Goal: Navigation & Orientation: Go to known website

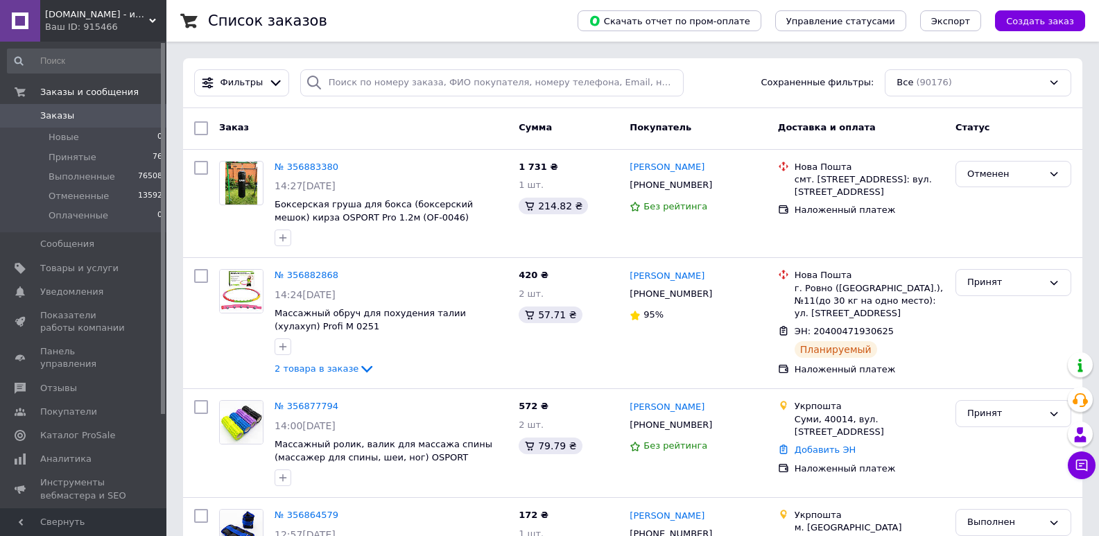
click at [105, 26] on div "Ваш ID: 915466" at bounding box center [105, 27] width 121 height 12
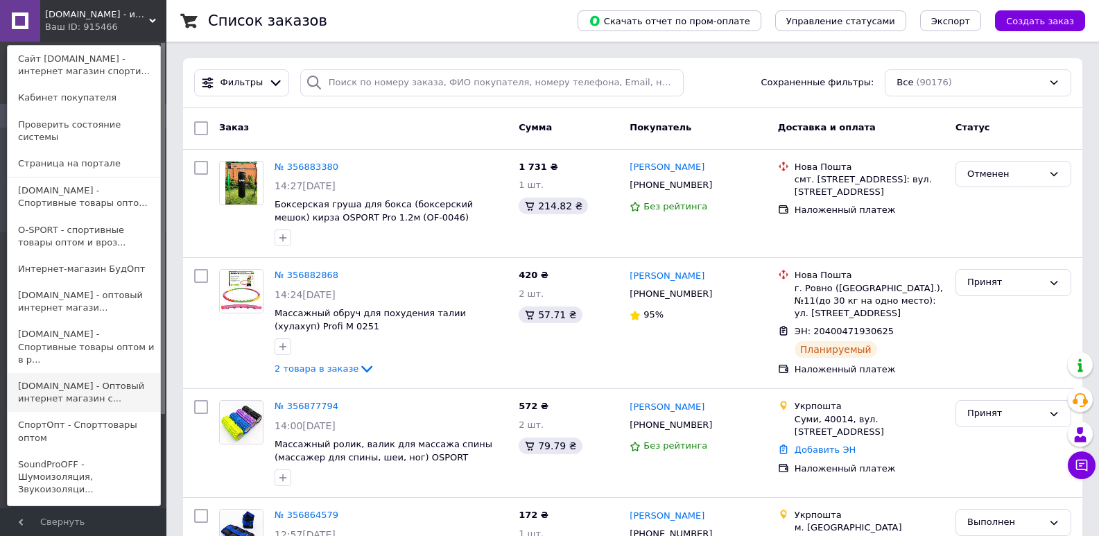
click at [87, 373] on link "[DOMAIN_NAME] - Оптовый интернет магазин с..." at bounding box center [84, 392] width 152 height 39
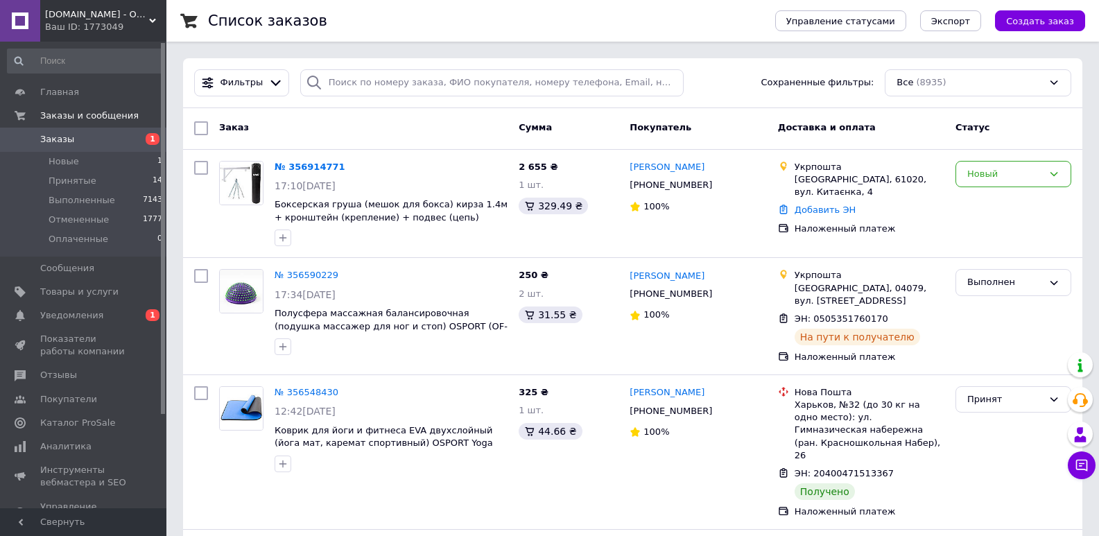
click at [146, 15] on span "Sklad24.org - Оптовый интернет магазин склад" at bounding box center [97, 14] width 104 height 12
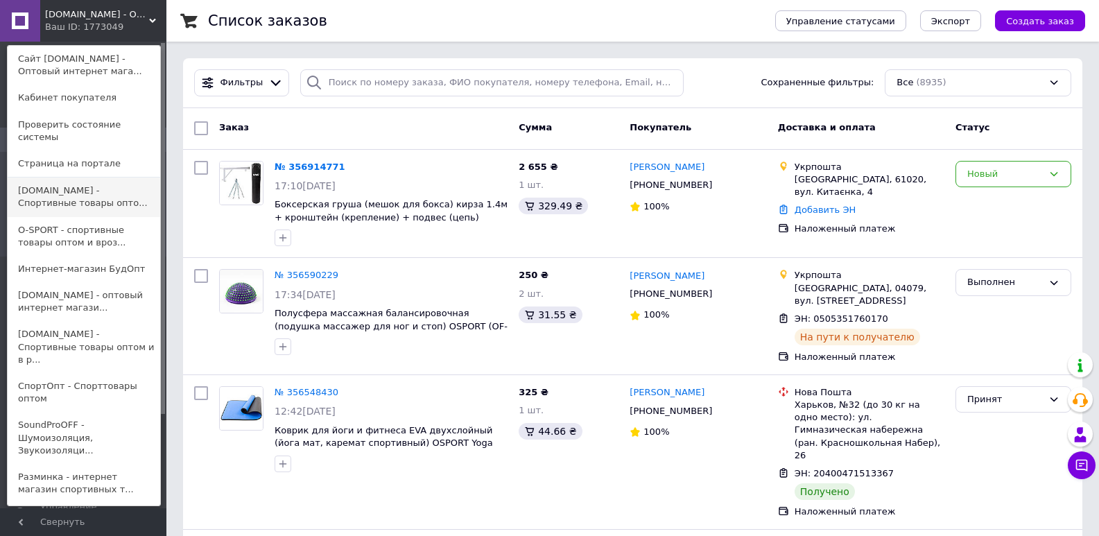
click at [119, 182] on link "[DOMAIN_NAME] - Спортивные товары опто..." at bounding box center [84, 196] width 152 height 39
